Goal: Browse casually

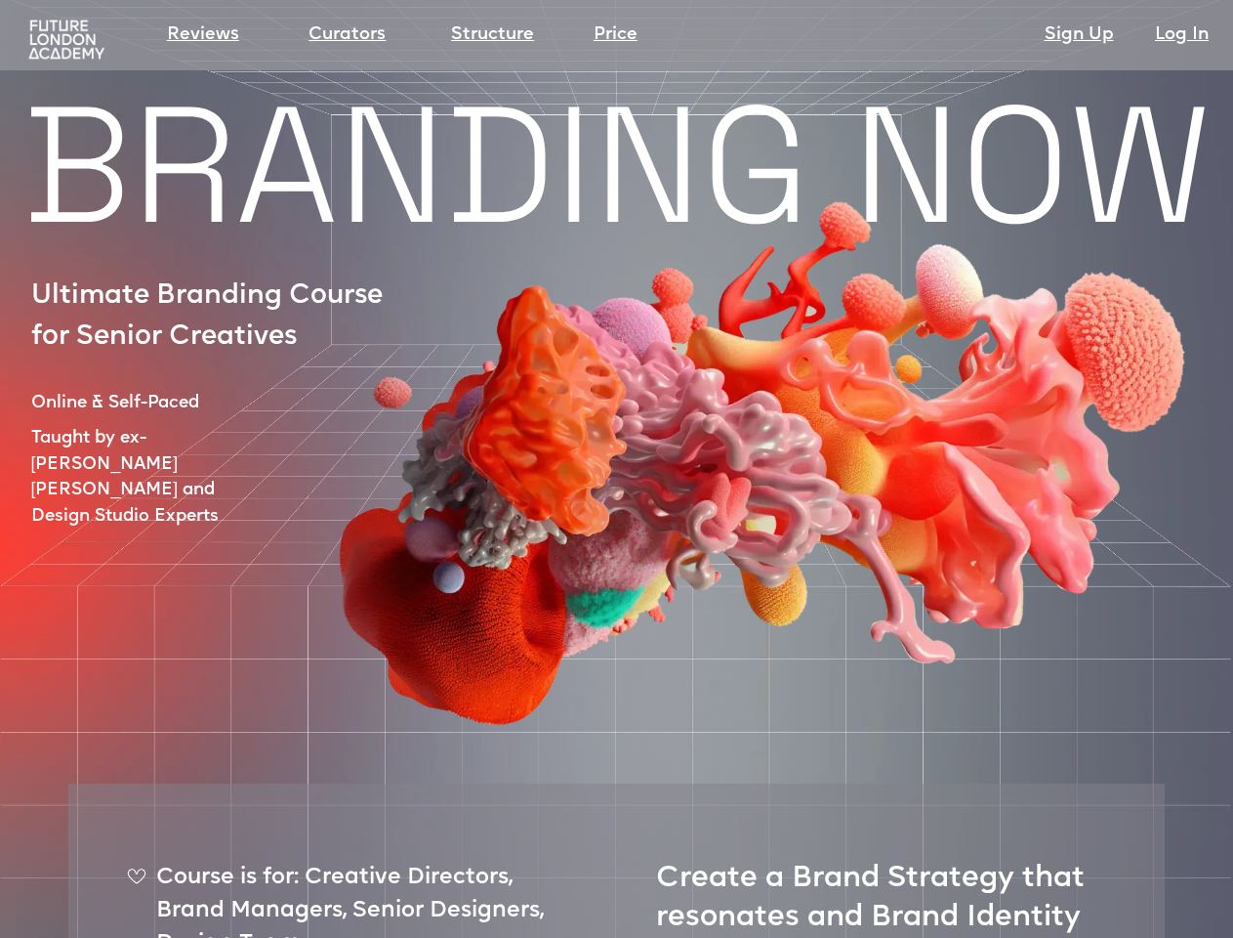
click at [313, 937] on html "Reviews Curators Structure Price Sign Up Log In Sign up Log in BRANDING NOW Ult…" at bounding box center [616, 469] width 1233 height 938
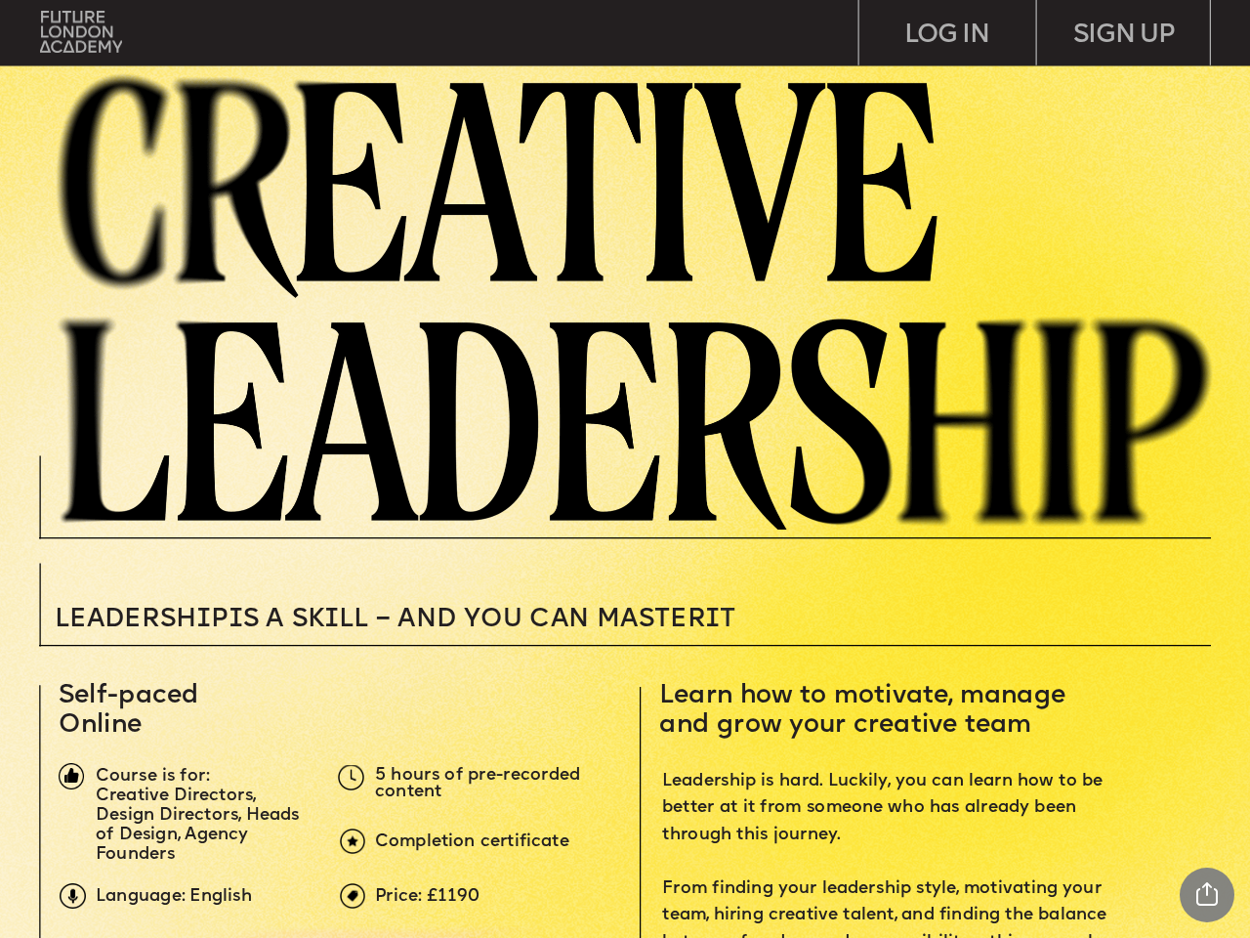
click at [625, 469] on img at bounding box center [646, 297] width 1207 height 463
click at [1207, 895] on div "Share Project Current Page Share Tweet Pin Linkedin Close Report" at bounding box center [1207, 894] width 55 height 55
